Goal: Information Seeking & Learning: Learn about a topic

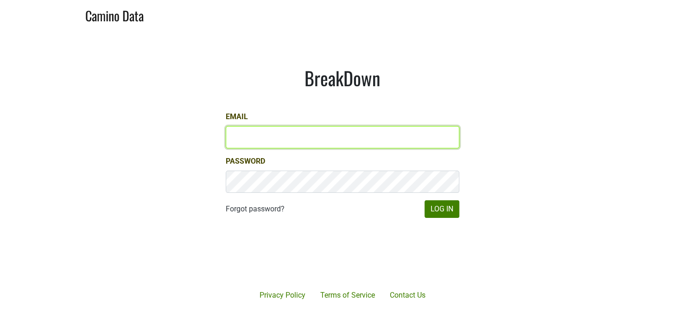
drag, startPoint x: 0, startPoint y: 0, endPoint x: 251, endPoint y: 139, distance: 287.3
click at [251, 139] on input "Email" at bounding box center [342, 137] width 233 height 22
type input "katie@dallavallevineyards.com"
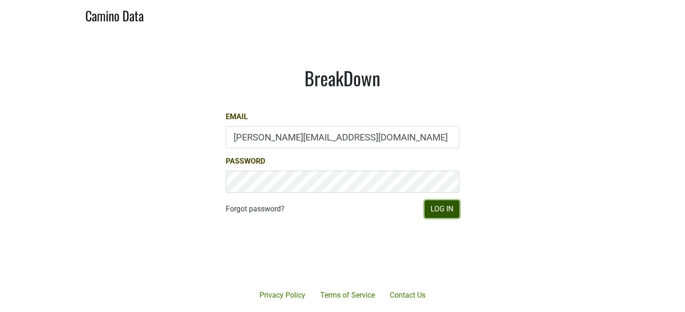
click at [447, 207] on button "Log In" at bounding box center [441, 209] width 35 height 18
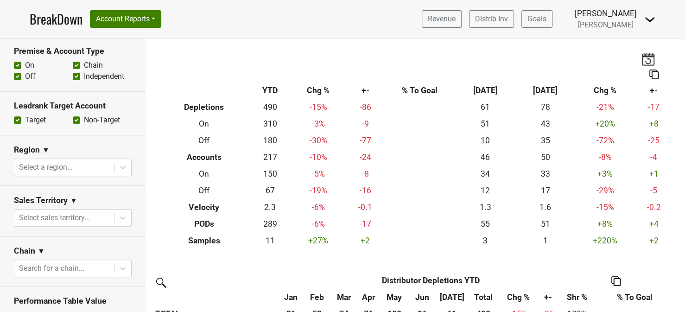
scroll to position [232, 0]
click at [93, 167] on div at bounding box center [64, 167] width 90 height 13
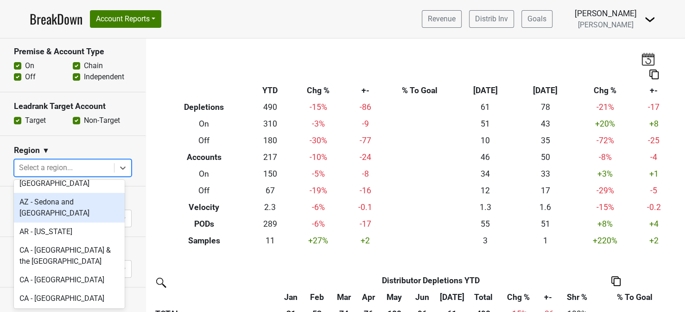
scroll to position [139, 0]
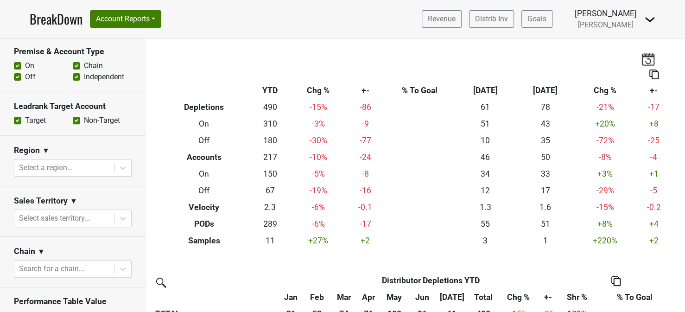
click at [85, 147] on div "Region ▼" at bounding box center [73, 152] width 118 height 14
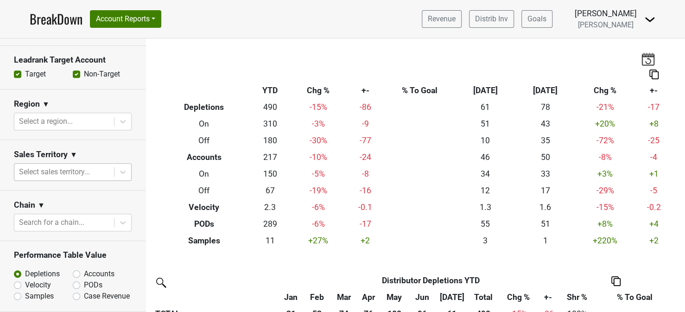
click at [78, 173] on div at bounding box center [64, 171] width 90 height 13
click at [78, 140] on section "Sales Territory ▼ Select sales territory..." at bounding box center [72, 165] width 145 height 50
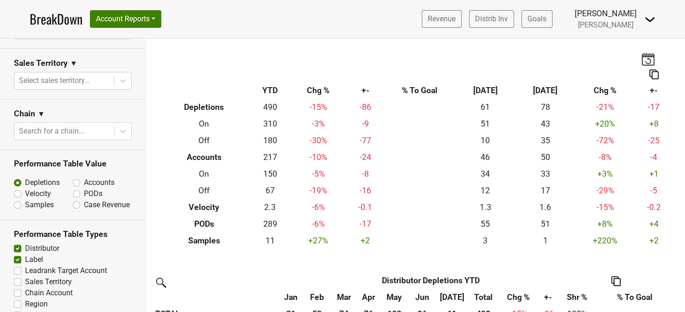
scroll to position [371, 0]
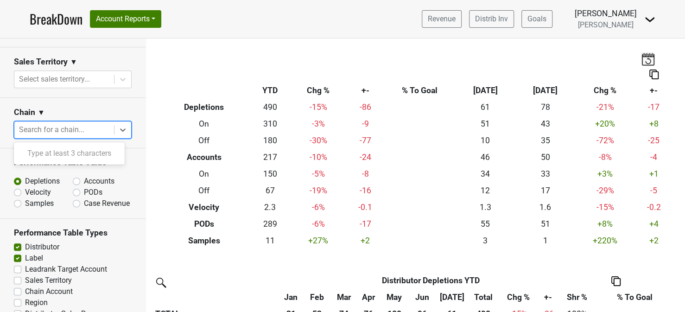
click at [56, 129] on div at bounding box center [64, 129] width 90 height 13
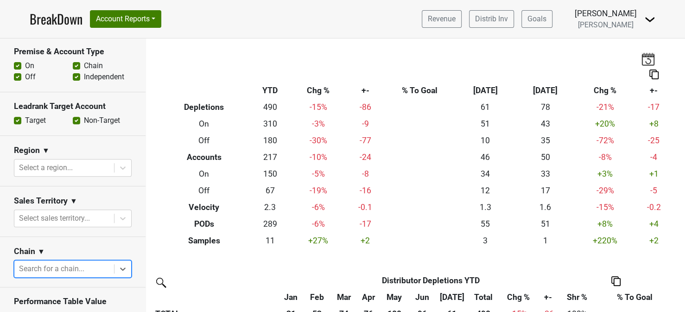
scroll to position [93, 0]
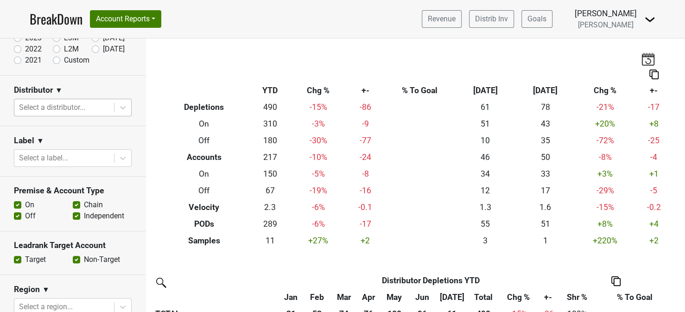
click at [86, 107] on div at bounding box center [64, 107] width 90 height 13
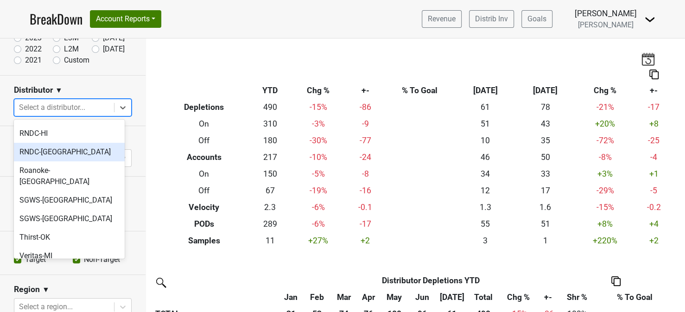
scroll to position [232, 0]
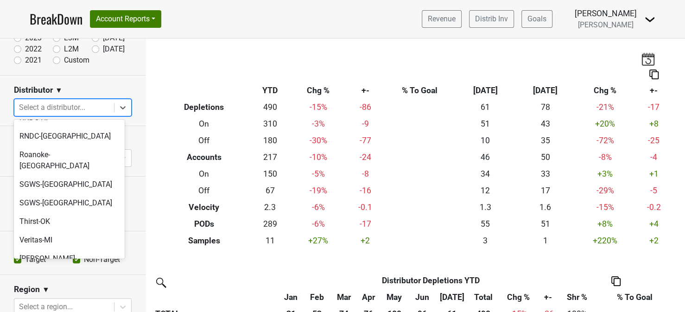
click at [37, 279] on div "Winebow-IL" at bounding box center [69, 288] width 111 height 19
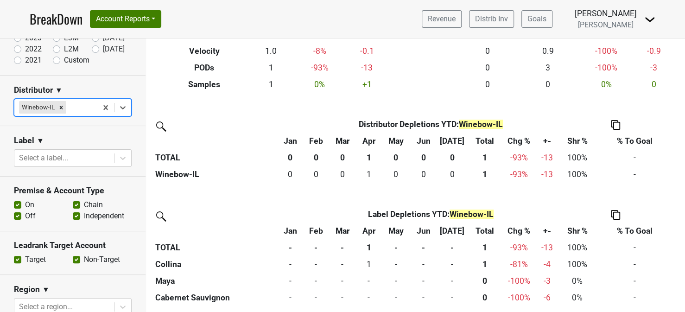
scroll to position [157, 0]
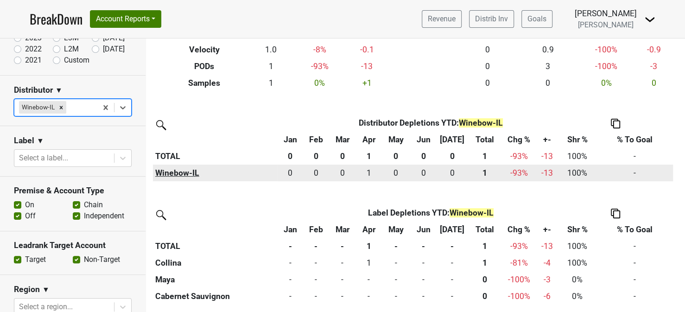
click at [186, 174] on th "Winebow-IL" at bounding box center [215, 172] width 125 height 17
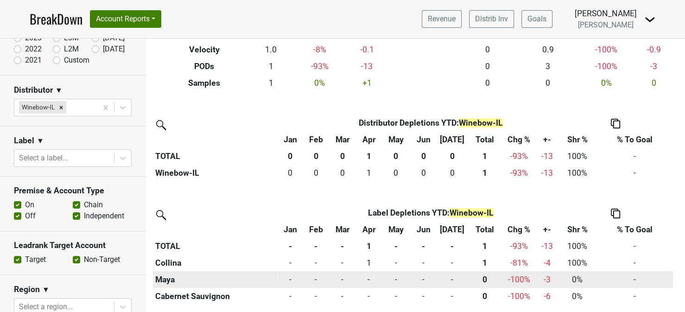
click at [169, 279] on th "Maya" at bounding box center [215, 279] width 125 height 17
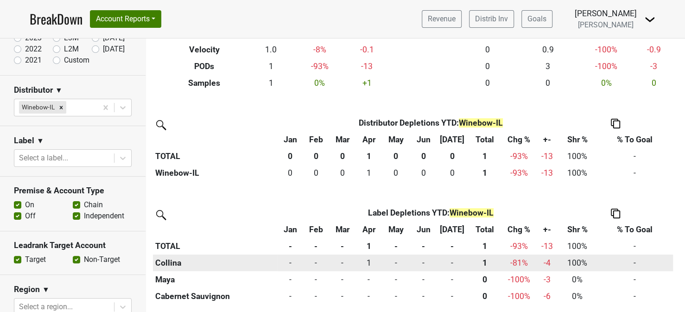
click at [170, 265] on th "Collina" at bounding box center [215, 262] width 125 height 17
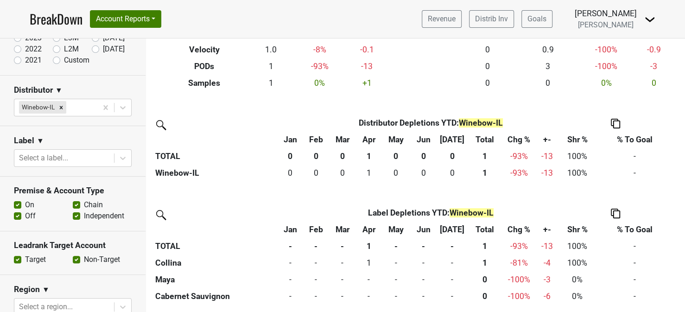
click at [371, 243] on th "1" at bounding box center [368, 246] width 25 height 17
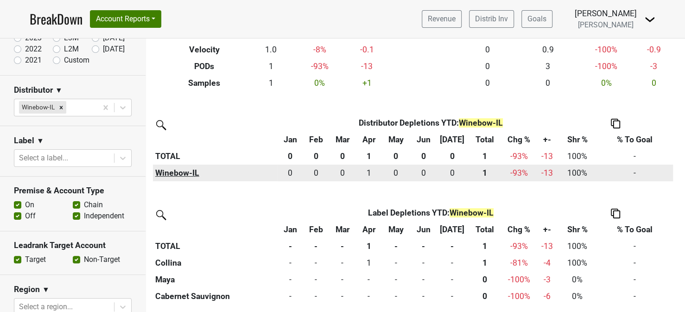
click at [182, 172] on th "Winebow-IL" at bounding box center [215, 172] width 125 height 17
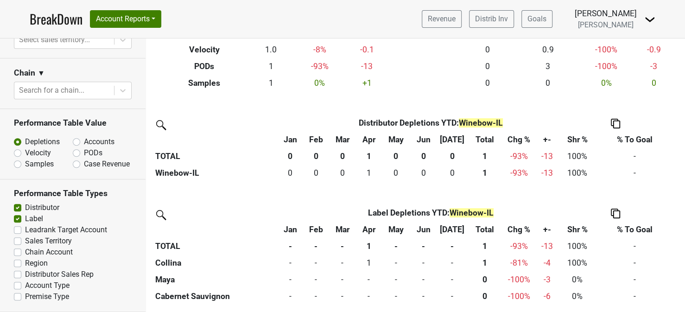
scroll to position [417, 0]
click at [84, 136] on label "Accounts" at bounding box center [99, 141] width 31 height 11
click at [73, 136] on input "Accounts" at bounding box center [101, 140] width 56 height 9
radio input "true"
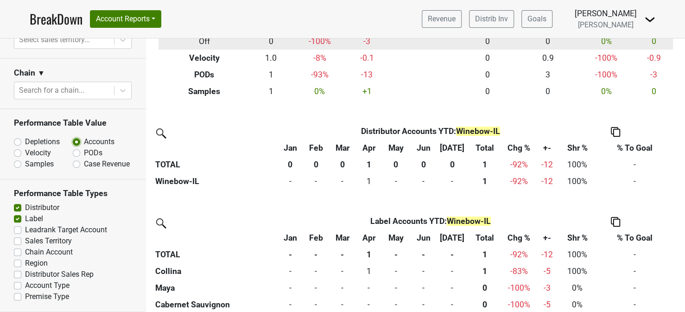
scroll to position [157, 0]
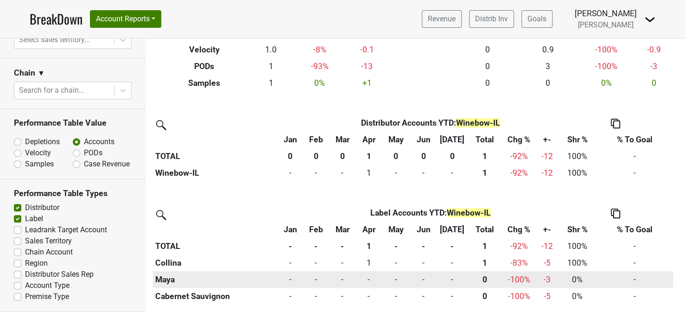
click at [161, 284] on th "Maya" at bounding box center [215, 279] width 125 height 17
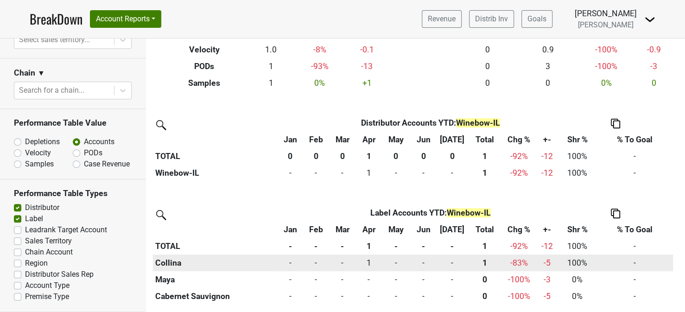
click at [161, 256] on th "Collina" at bounding box center [215, 262] width 125 height 17
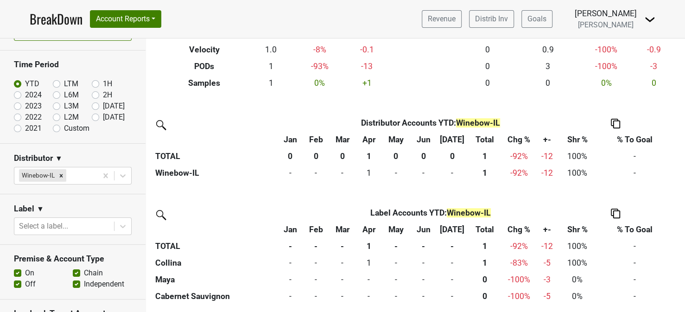
scroll to position [0, 0]
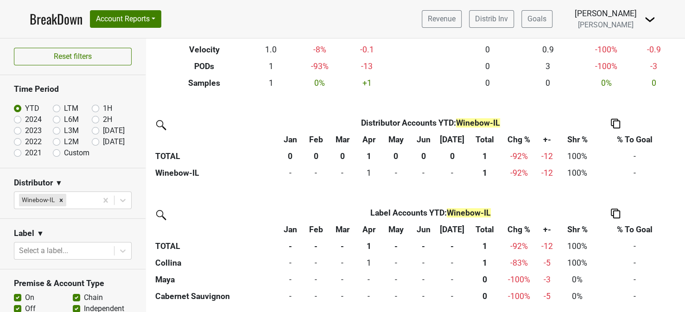
click at [252, 103] on div "Filters Winebow-IL Breakdown Type YTD Chg % +- % To Goal Jul ‘25 Jul ‘24 Chg % …" at bounding box center [415, 174] width 539 height 273
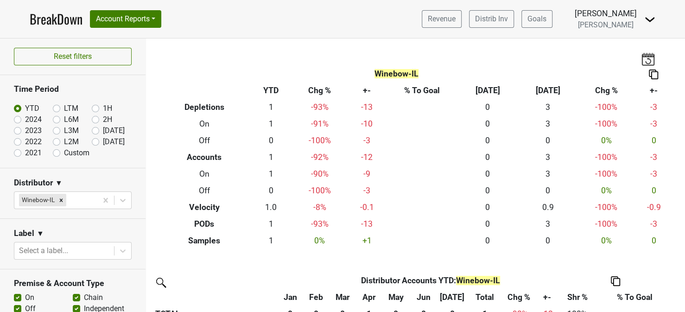
click at [204, 64] on div "Winebow-IL Breakdown Type YTD Chg % +- % To Goal Jul ‘25 Jul ‘24 Chg % +- Deple…" at bounding box center [415, 143] width 528 height 210
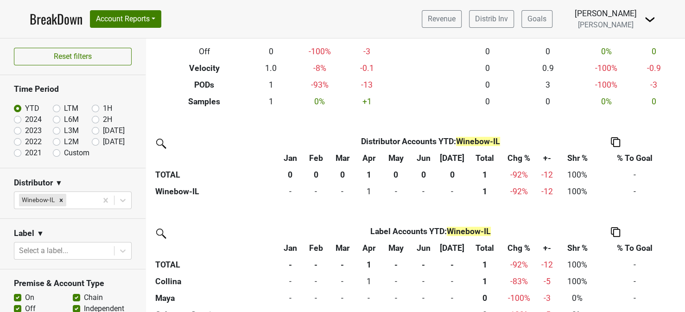
scroll to position [157, 0]
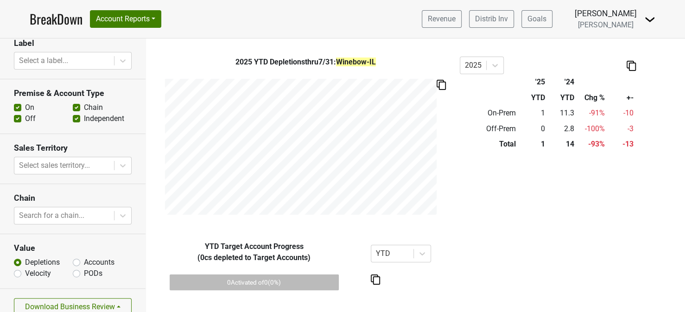
scroll to position [174, 0]
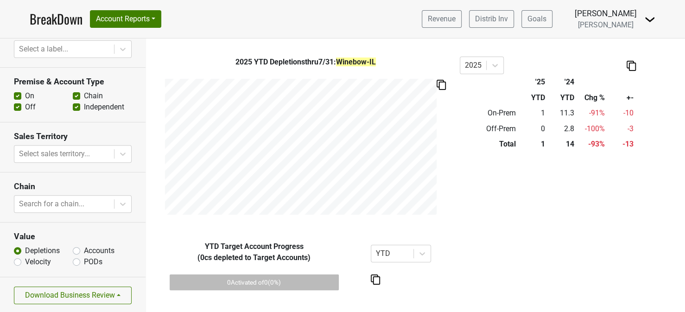
click at [84, 249] on label "Accounts" at bounding box center [99, 250] width 31 height 11
click at [80, 249] on input "Accounts" at bounding box center [76, 249] width 7 height 9
radio input "true"
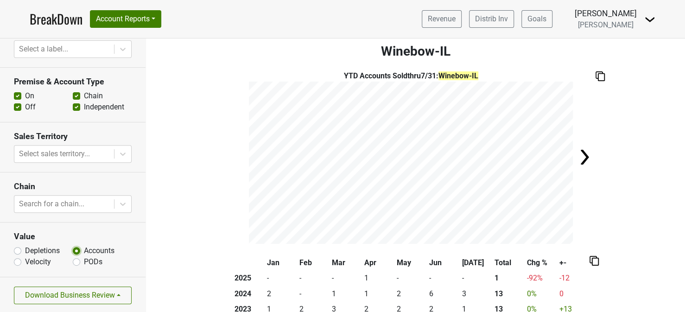
scroll to position [0, 0]
